Goal: Task Accomplishment & Management: Use online tool/utility

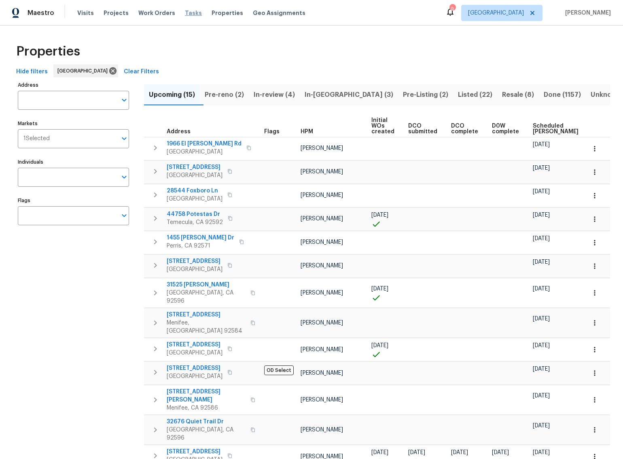
click at [186, 13] on span "Tasks" at bounding box center [193, 13] width 17 height 6
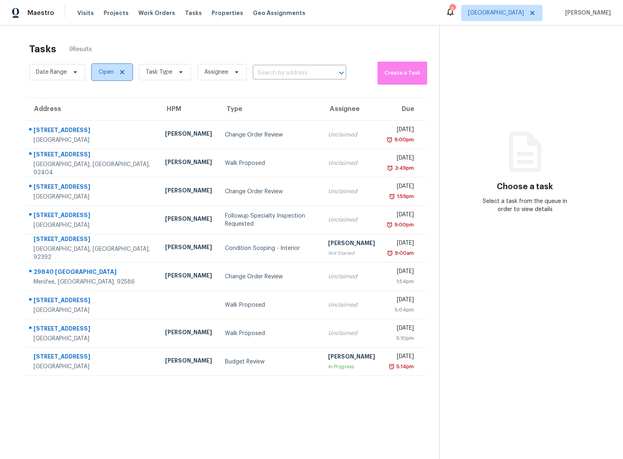
click at [120, 73] on icon at bounding box center [122, 72] width 4 height 4
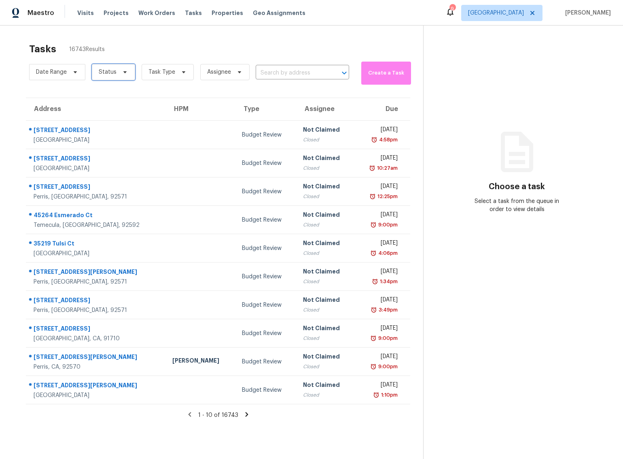
click at [123, 72] on icon at bounding box center [124, 72] width 3 height 2
click at [99, 96] on span at bounding box center [99, 94] width 6 height 6
click at [99, 96] on input "Closed" at bounding box center [98, 93] width 5 height 5
checkbox input "true"
click at [183, 70] on icon at bounding box center [184, 72] width 6 height 6
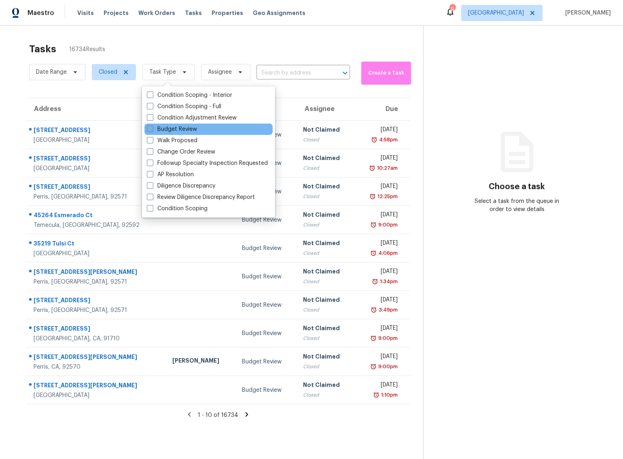
click at [150, 127] on span at bounding box center [150, 128] width 6 height 6
click at [150, 127] on input "Budget Review" at bounding box center [149, 127] width 5 height 5
checkbox input "true"
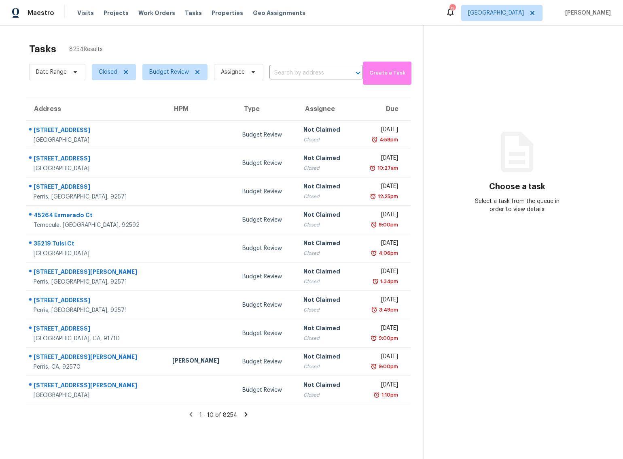
click at [278, 38] on div "Tasks 8254 Results Date Range Closed Budget Review Assignee ​ Create a Task Add…" at bounding box center [311, 255] width 623 height 459
click at [75, 71] on icon at bounding box center [75, 72] width 3 height 2
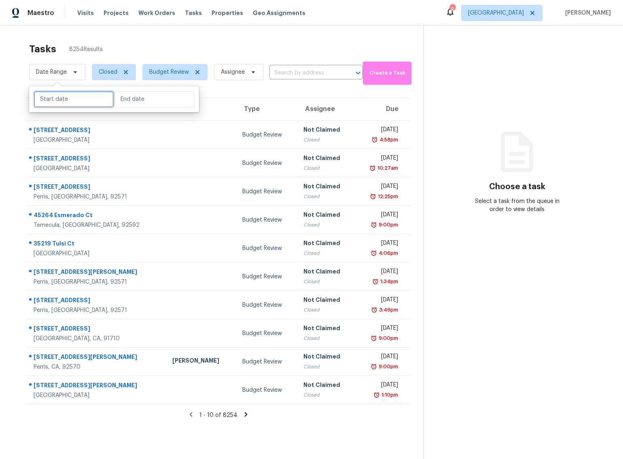
select select "7"
select select "2025"
select select "8"
select select "2025"
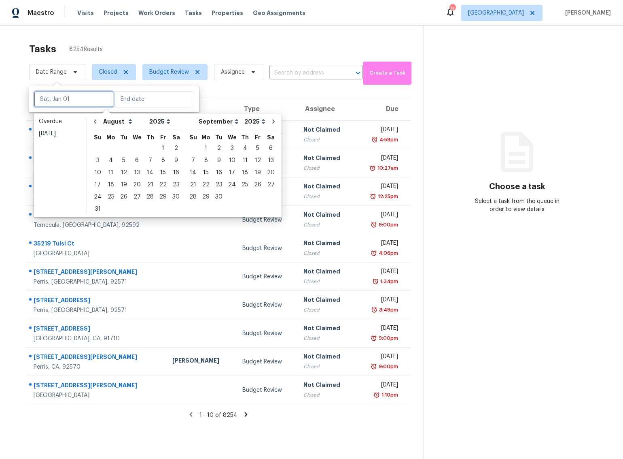
click at [75, 99] on input "text" at bounding box center [74, 99] width 80 height 16
click at [158, 185] on div "22" at bounding box center [163, 184] width 13 height 11
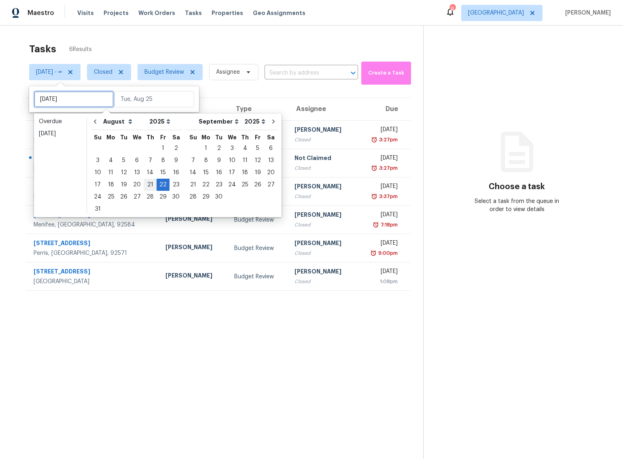
type input "Thu, Aug 21"
type input "Fri, Aug 22"
click at [149, 184] on div "21" at bounding box center [150, 184] width 13 height 11
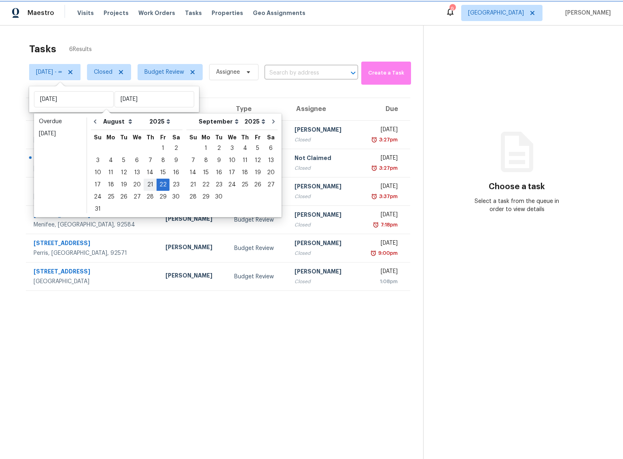
type input "Thu, Aug 21"
type input "Fri, Aug 22"
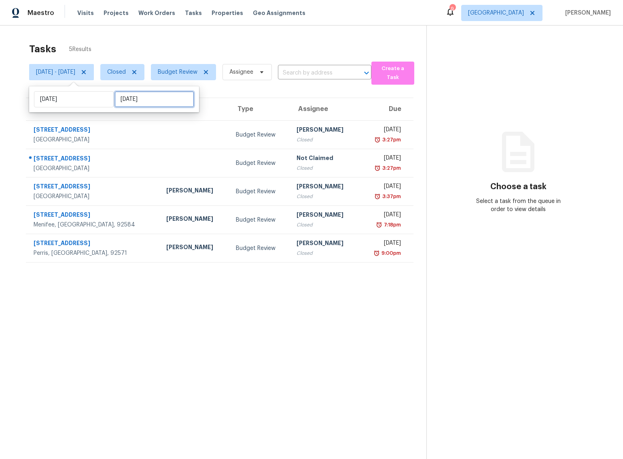
click at [151, 97] on input "Fri, Aug 22" at bounding box center [155, 99] width 80 height 16
select select "7"
select select "2025"
select select "8"
select select "2025"
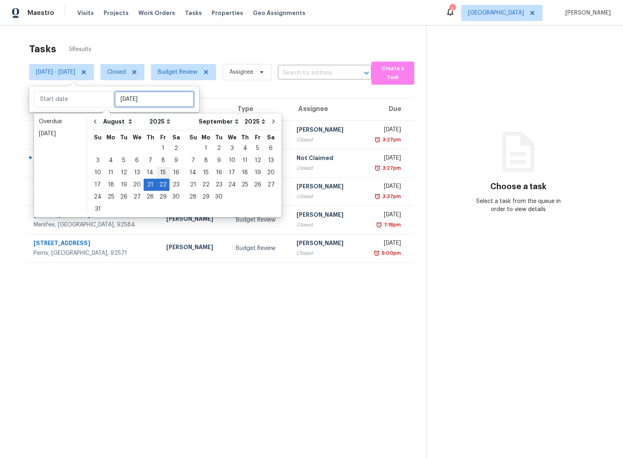
type input "Fri, Aug 15"
type input "Thu, Aug 21"
type input "Sun, Aug 17"
type input "Thu, Aug 21"
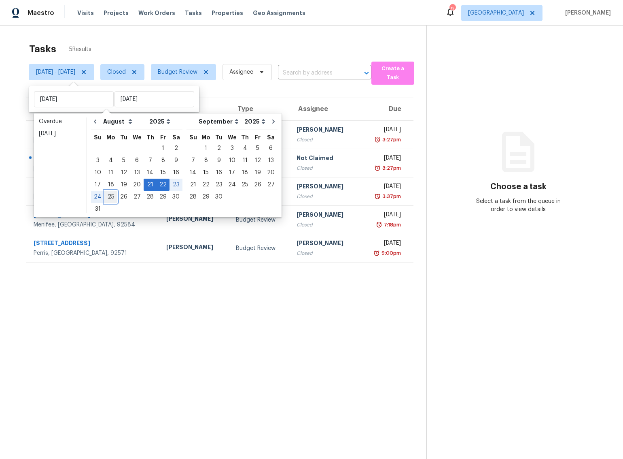
click at [110, 196] on div "25" at bounding box center [110, 196] width 13 height 11
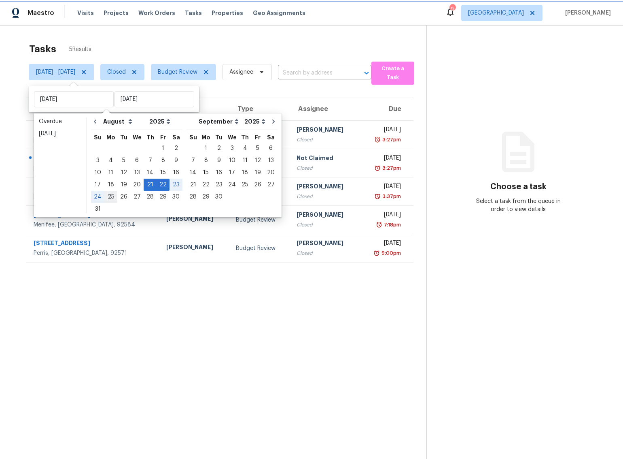
type input "Mon, Aug 25"
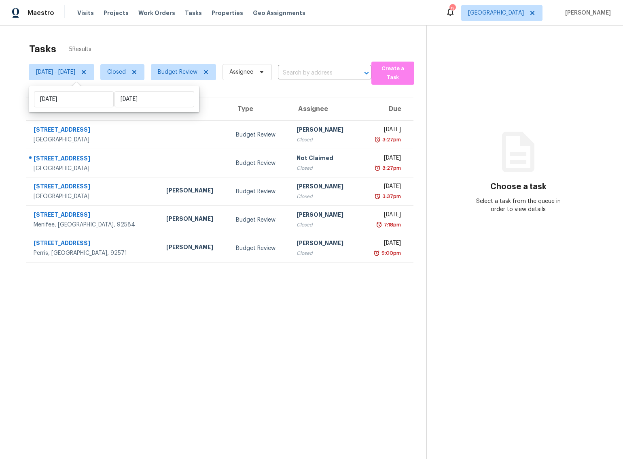
click at [152, 41] on div "Tasks 5 Results" at bounding box center [228, 48] width 398 height 21
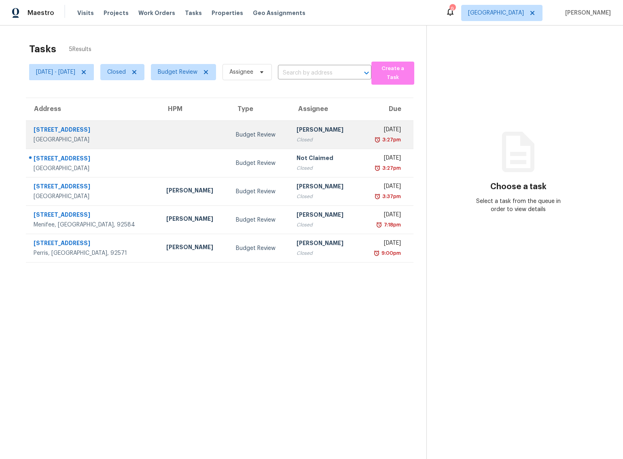
click at [236, 138] on div "Budget Review" at bounding box center [260, 135] width 48 height 8
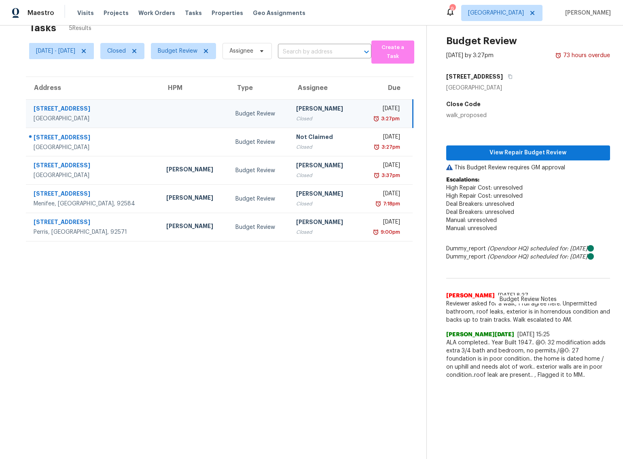
scroll to position [26, 0]
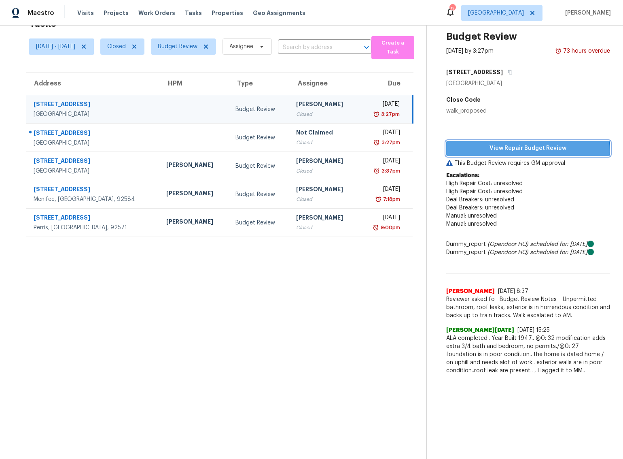
click at [536, 151] on span "View Repair Budget Review" at bounding box center [528, 148] width 151 height 10
click at [136, 46] on icon at bounding box center [134, 47] width 4 height 4
click at [125, 48] on span "Status" at bounding box center [116, 47] width 18 height 8
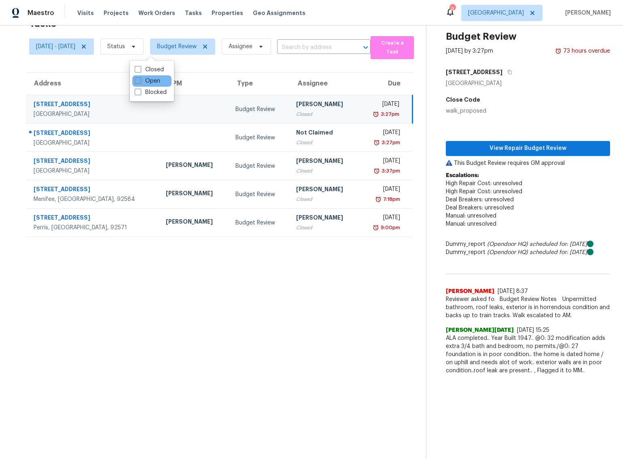
click at [137, 81] on span at bounding box center [138, 80] width 6 height 6
click at [137, 81] on input "Open" at bounding box center [137, 79] width 5 height 5
checkbox input "true"
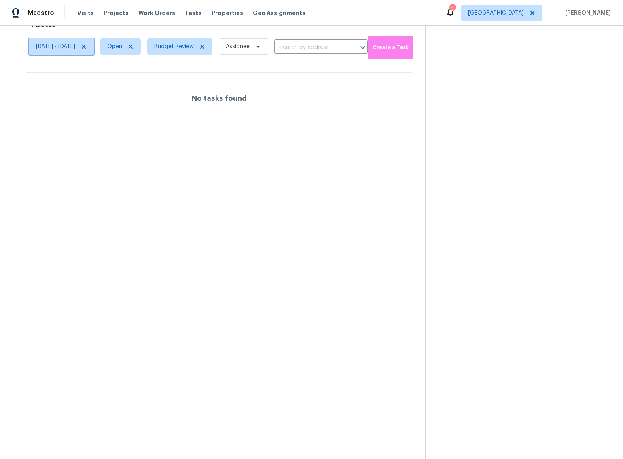
click at [86, 45] on icon at bounding box center [84, 47] width 4 height 4
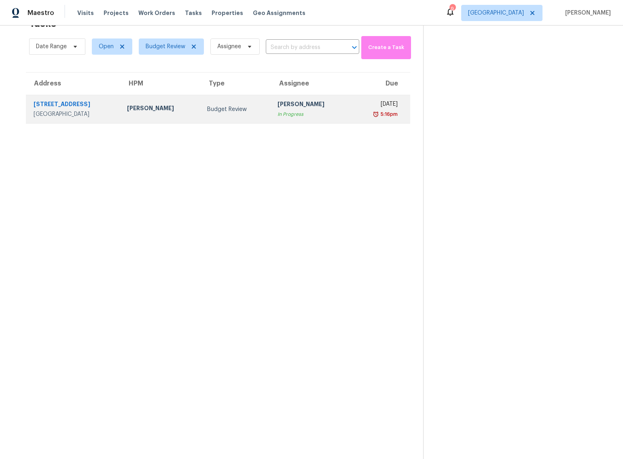
click at [278, 112] on div "In Progress" at bounding box center [311, 114] width 67 height 8
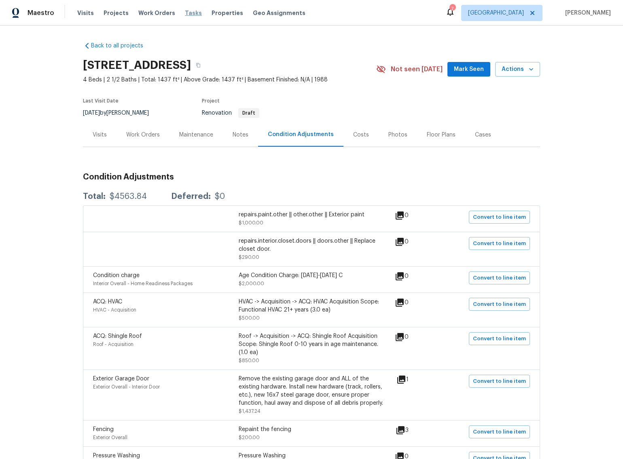
click at [185, 14] on span "Tasks" at bounding box center [193, 13] width 17 height 6
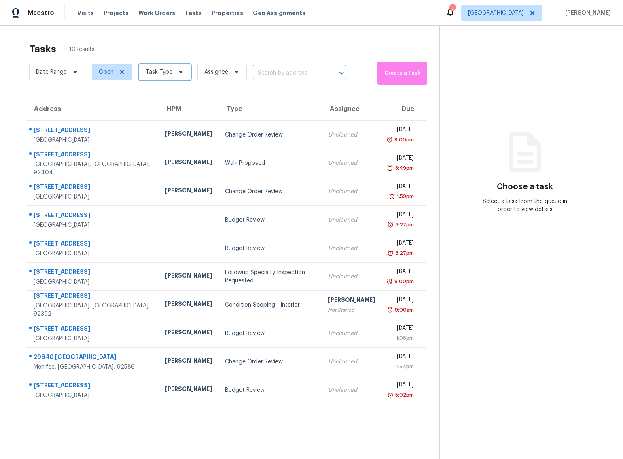
click at [170, 73] on span "Task Type" at bounding box center [159, 72] width 27 height 8
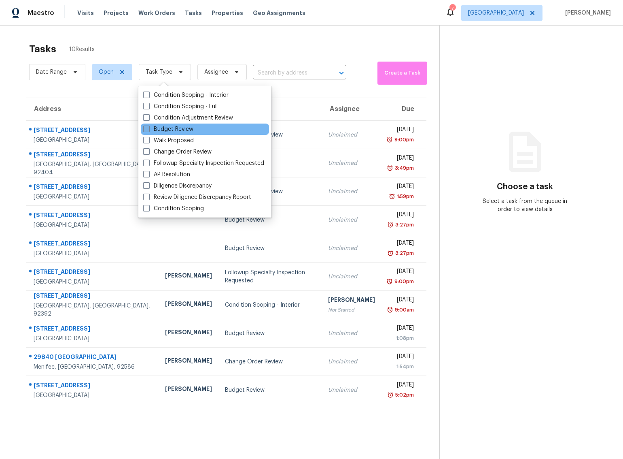
click at [148, 128] on span at bounding box center [146, 128] width 6 height 6
click at [148, 128] on input "Budget Review" at bounding box center [145, 127] width 5 height 5
checkbox input "true"
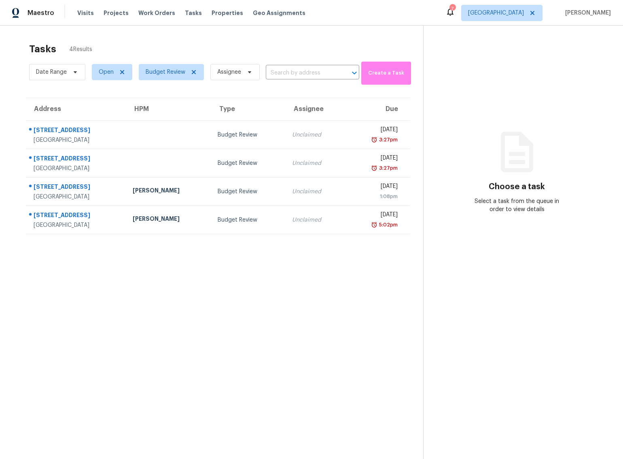
click at [164, 33] on div "Tasks 4 Results Date Range Open Budget Review Assignee ​ Create a Task Address …" at bounding box center [311, 255] width 623 height 459
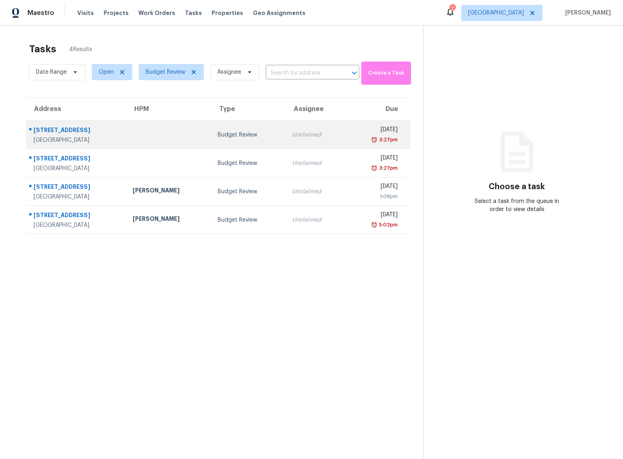
click at [149, 133] on td at bounding box center [168, 135] width 85 height 28
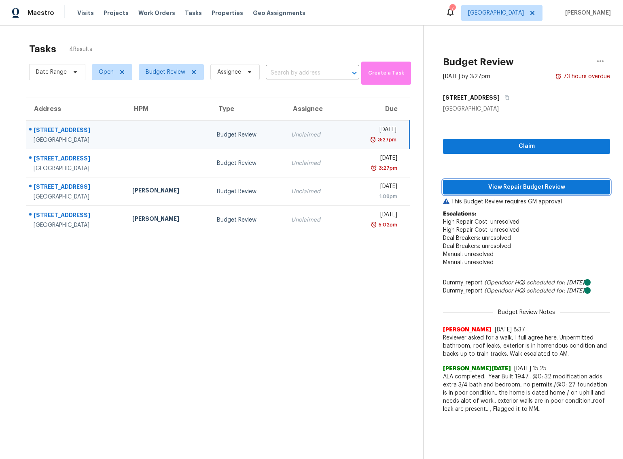
click at [543, 188] on span "View Repair Budget Review" at bounding box center [527, 187] width 154 height 10
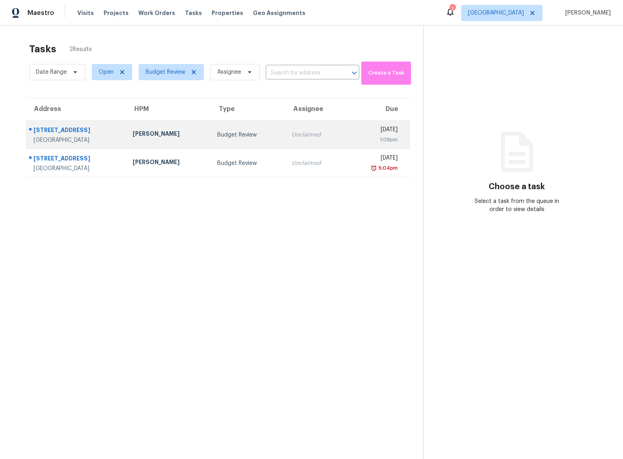
click at [71, 137] on div "Apple Valley, CA, 92307" at bounding box center [77, 140] width 86 height 8
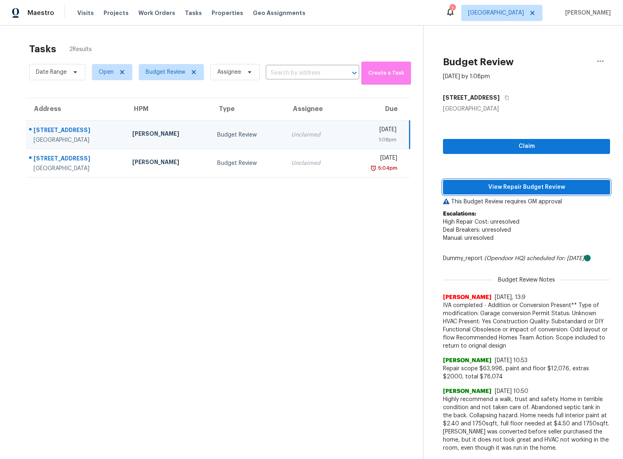
click at [564, 191] on span "View Repair Budget Review" at bounding box center [527, 187] width 154 height 10
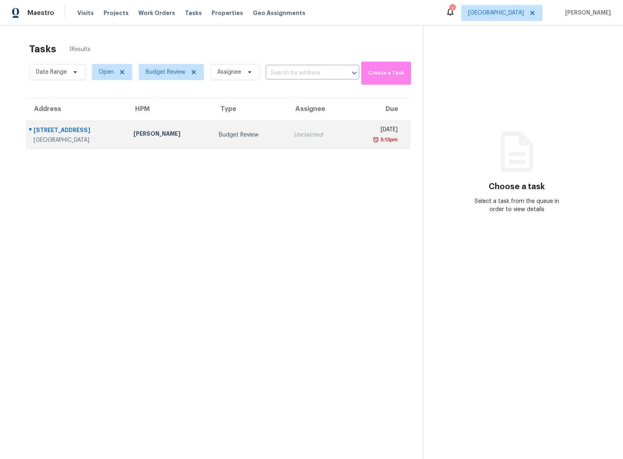
click at [219, 136] on div "Budget Review" at bounding box center [250, 135] width 62 height 8
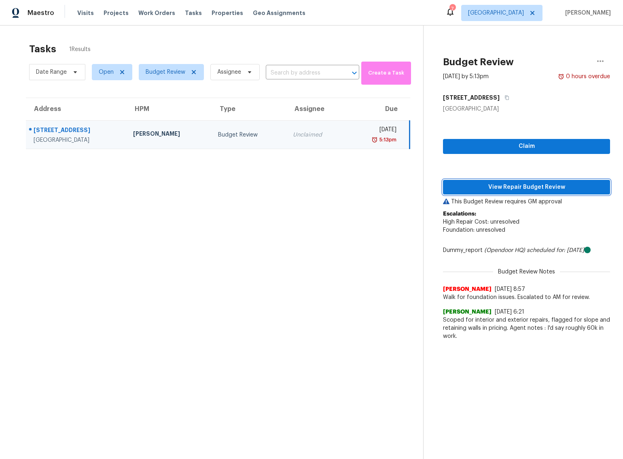
click at [538, 186] on span "View Repair Budget Review" at bounding box center [527, 187] width 154 height 10
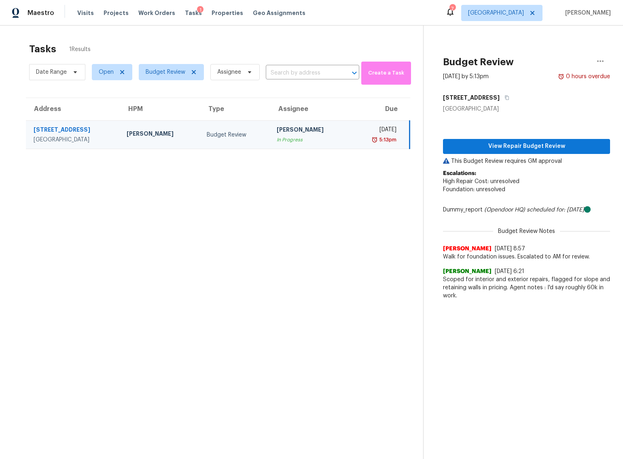
click at [215, 134] on div "Budget Review" at bounding box center [235, 135] width 57 height 8
click at [511, 145] on span "View Repair Budget Review" at bounding box center [527, 146] width 154 height 10
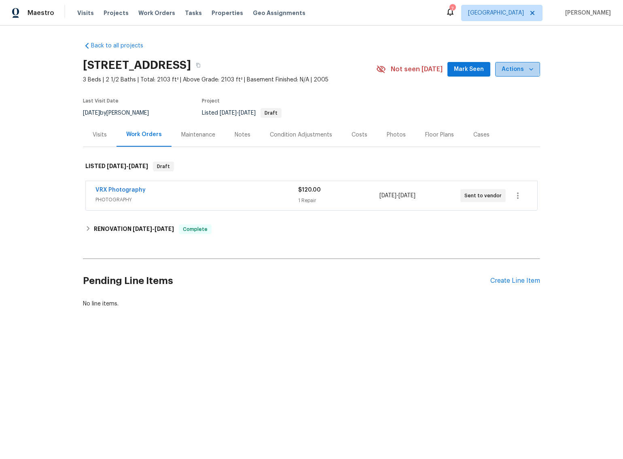
click at [514, 66] on span "Actions" at bounding box center [518, 69] width 32 height 10
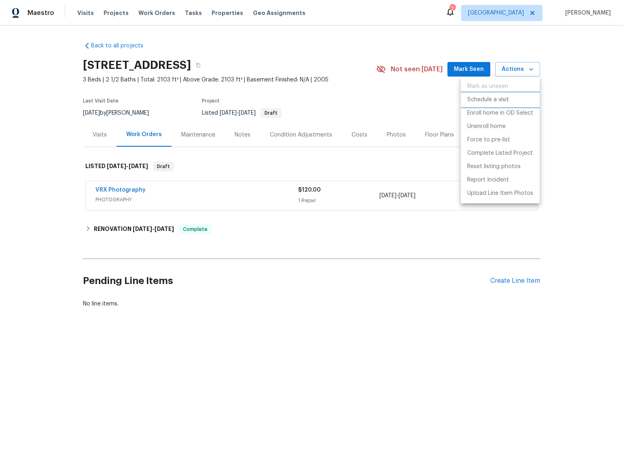
click at [493, 99] on p "Schedule a visit" at bounding box center [489, 100] width 42 height 9
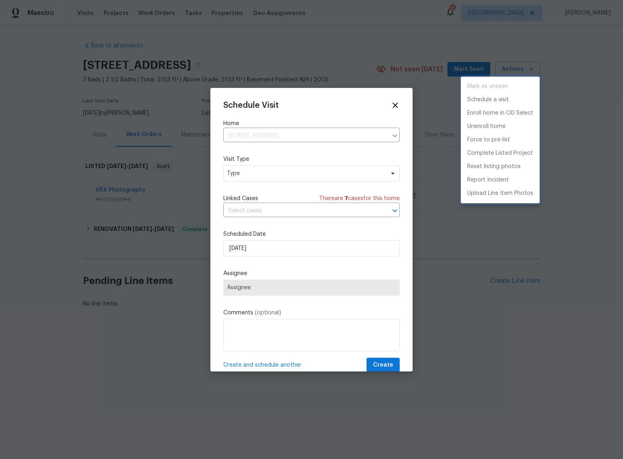
click at [284, 173] on div at bounding box center [311, 229] width 623 height 459
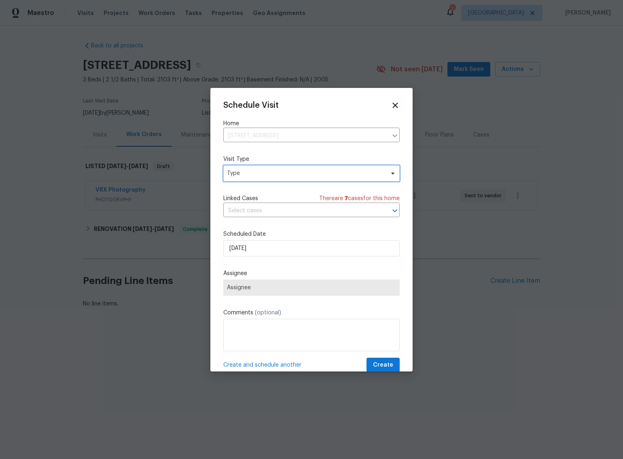
click at [278, 173] on span "Type" at bounding box center [305, 173] width 157 height 8
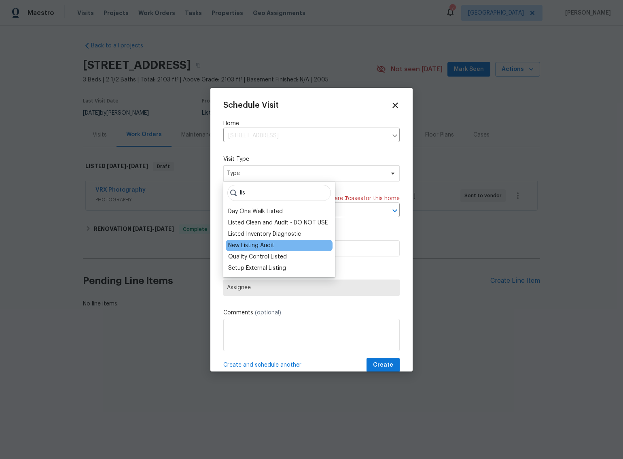
type input "lis"
click at [253, 241] on div "New Listing Audit" at bounding box center [251, 245] width 46 height 8
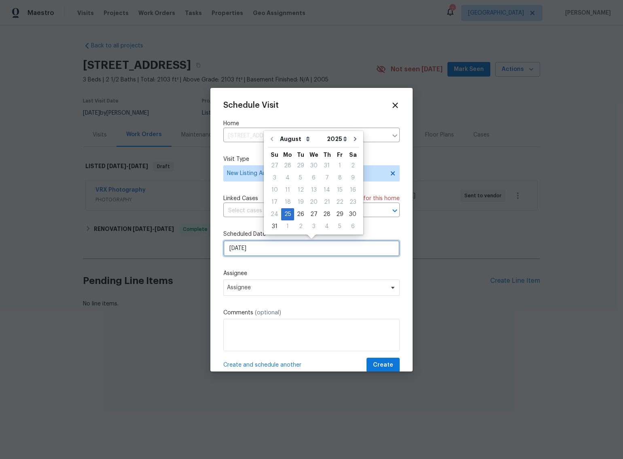
click at [258, 245] on input "[DATE]" at bounding box center [311, 248] width 177 height 16
click at [297, 216] on div "26" at bounding box center [300, 213] width 13 height 11
type input "[DATE]"
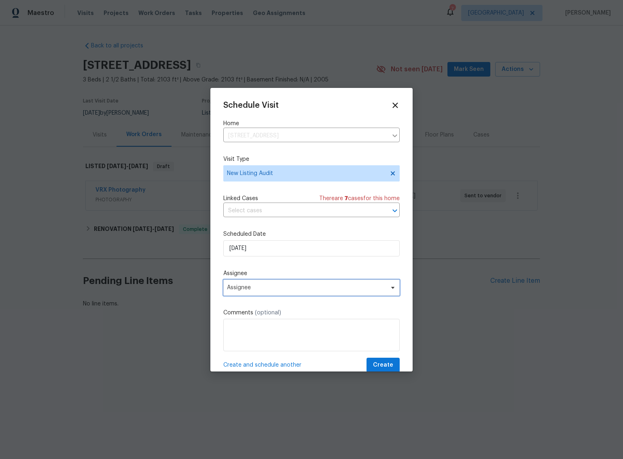
click at [267, 289] on span "Assignee" at bounding box center [306, 287] width 159 height 6
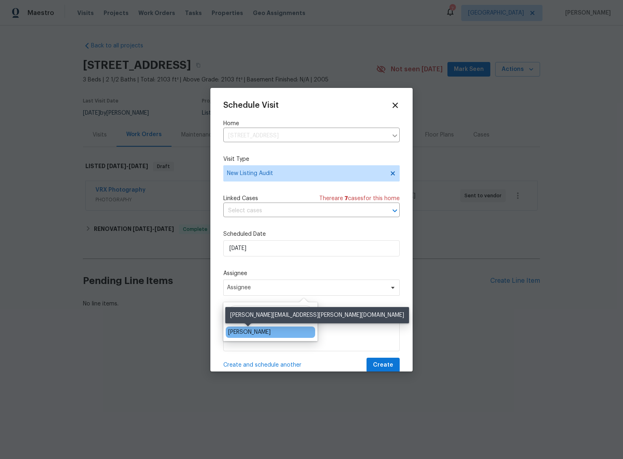
type input "cod"
click at [255, 330] on div "[PERSON_NAME]" at bounding box center [249, 332] width 43 height 8
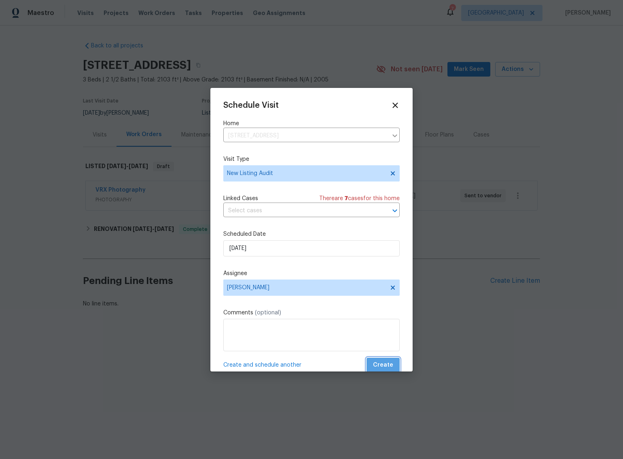
click at [385, 366] on span "Create" at bounding box center [383, 365] width 20 height 10
